Goal: Task Accomplishment & Management: Use online tool/utility

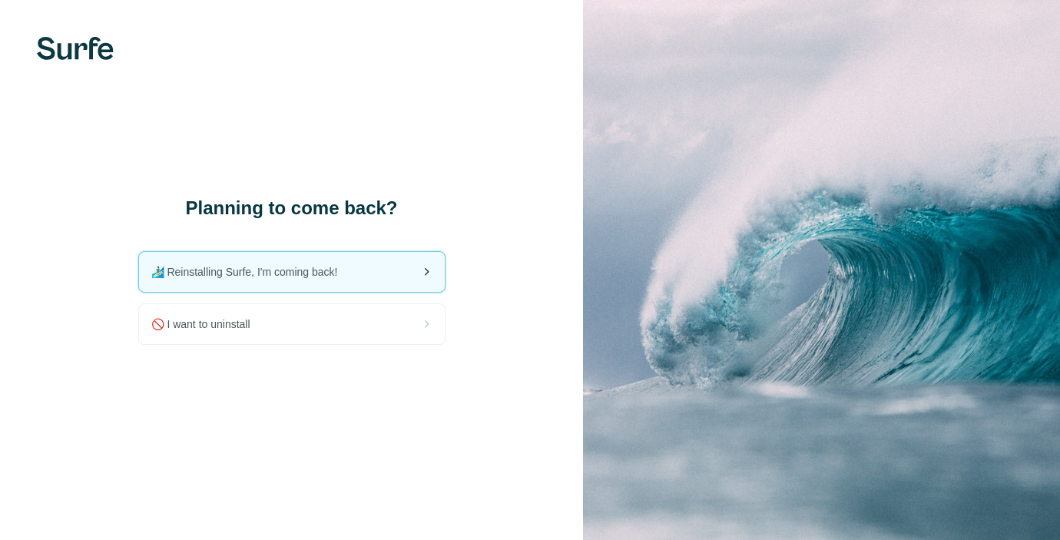
click at [393, 254] on div "🏄🏻‍♂️ Reinstalling Surfe, I'm coming back!" at bounding box center [292, 272] width 306 height 40
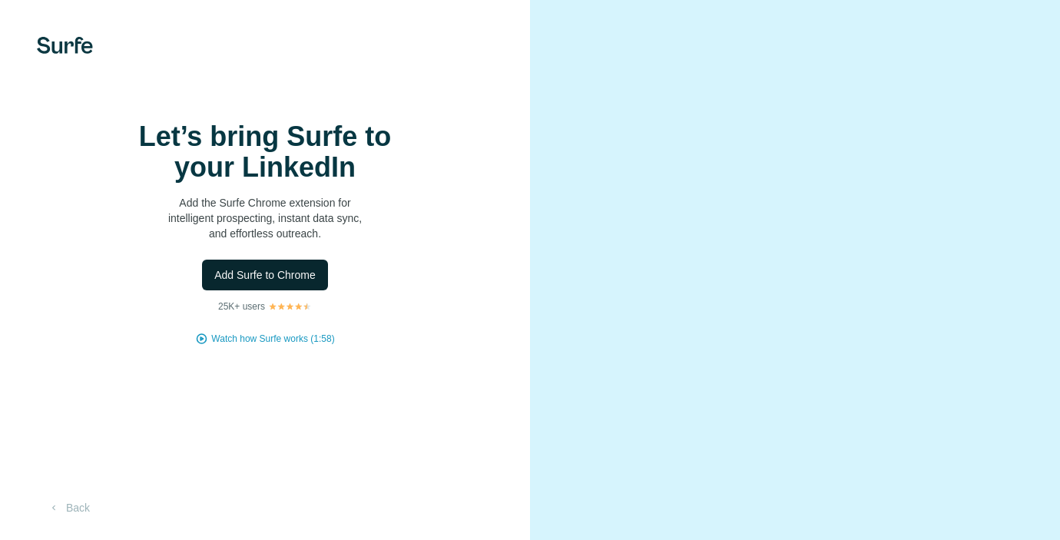
click at [295, 283] on span "Add Surfe to Chrome" at bounding box center [264, 274] width 101 height 15
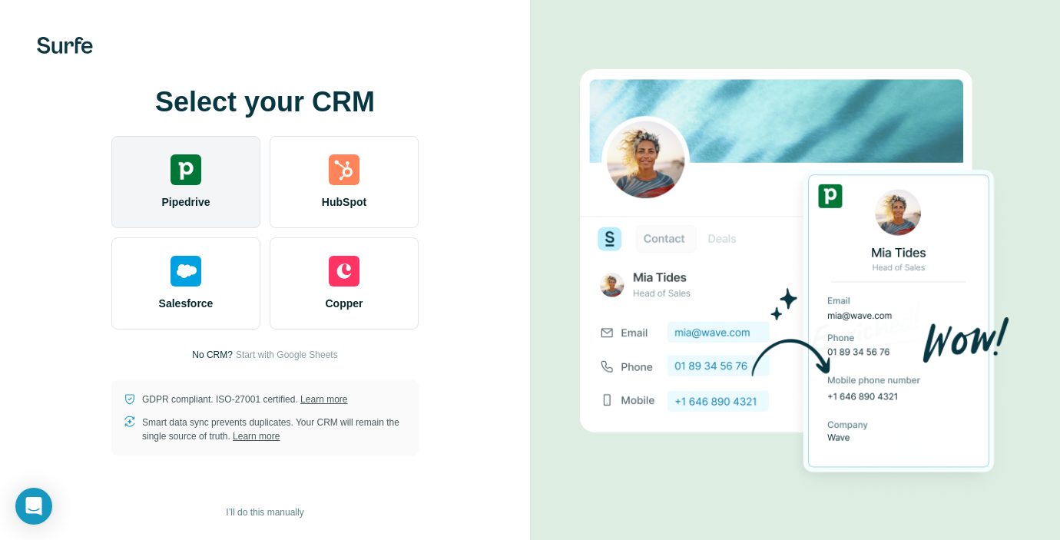
click at [194, 205] on span "Pipedrive" at bounding box center [185, 201] width 48 height 15
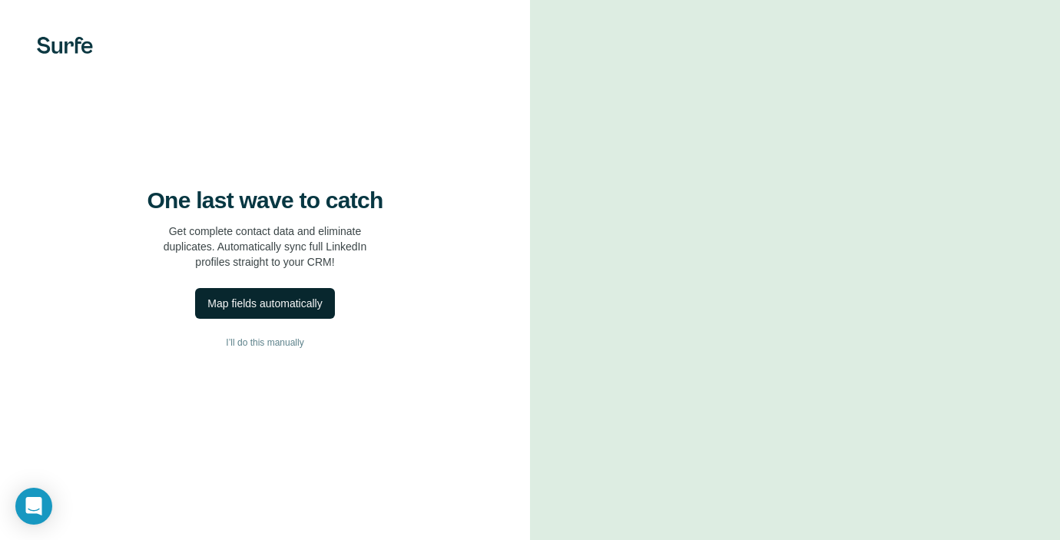
click at [309, 311] on div "Map fields automatically" at bounding box center [264, 303] width 114 height 15
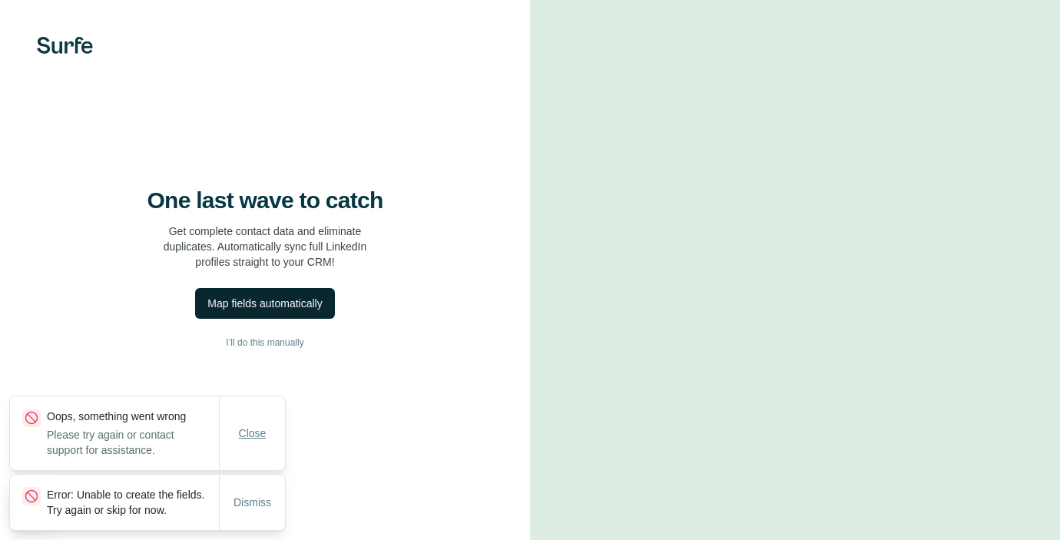
click at [250, 425] on span "Close" at bounding box center [253, 432] width 28 height 15
click at [250, 495] on span "Dismiss" at bounding box center [252, 502] width 38 height 15
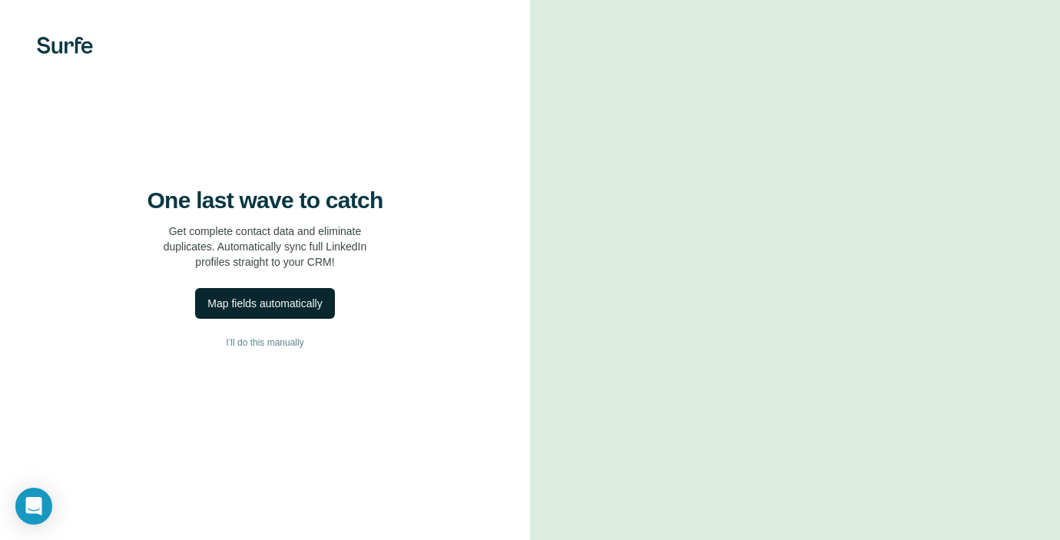
click at [273, 311] on div "Map fields automatically" at bounding box center [264, 303] width 114 height 15
